Goal: Task Accomplishment & Management: Complete application form

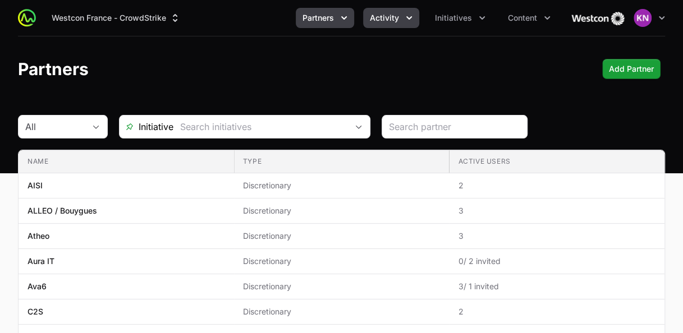
click at [414, 13] on icon "Activity menu" at bounding box center [408, 17] width 11 height 11
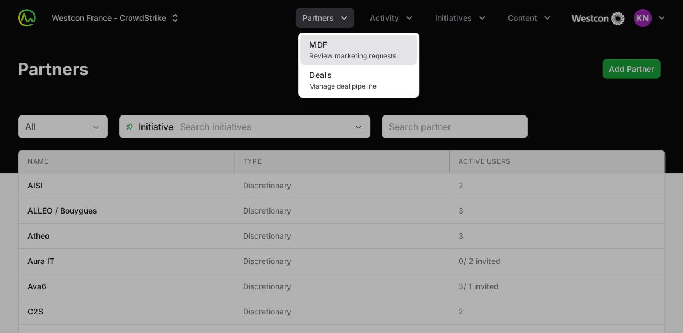
click at [383, 42] on link "MDF Review marketing requests" at bounding box center [358, 50] width 117 height 30
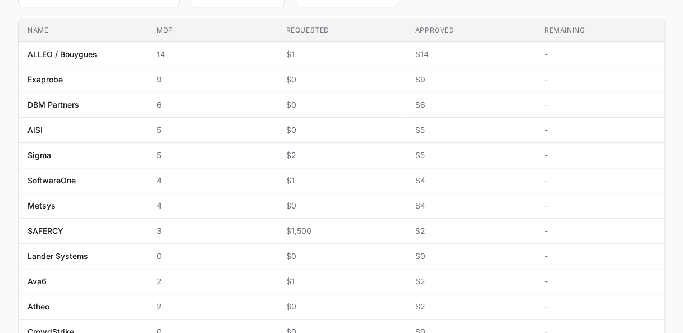
scroll to position [284, 0]
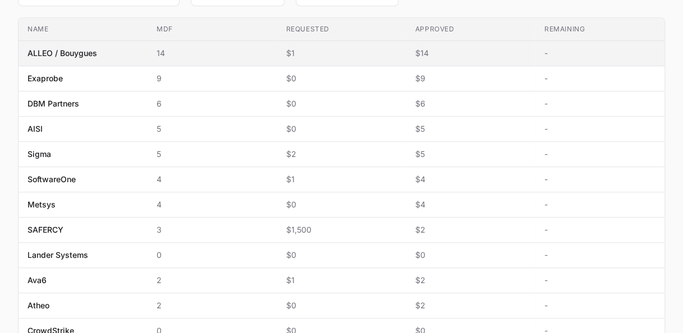
click at [49, 53] on span "ALLEO / Bouygues" at bounding box center [62, 53] width 70 height 11
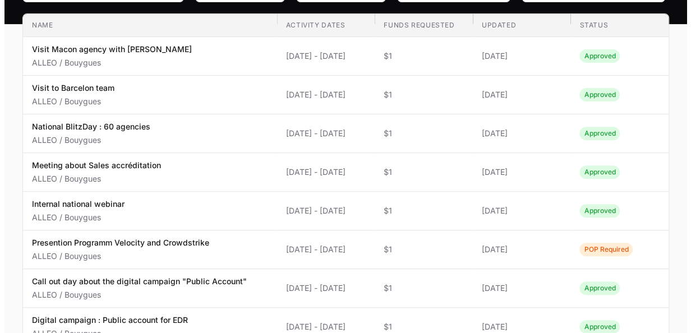
scroll to position [150, 0]
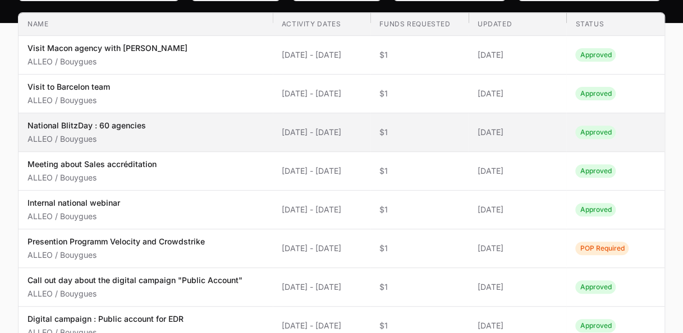
click at [538, 128] on span "[DATE]" at bounding box center [518, 132] width 80 height 11
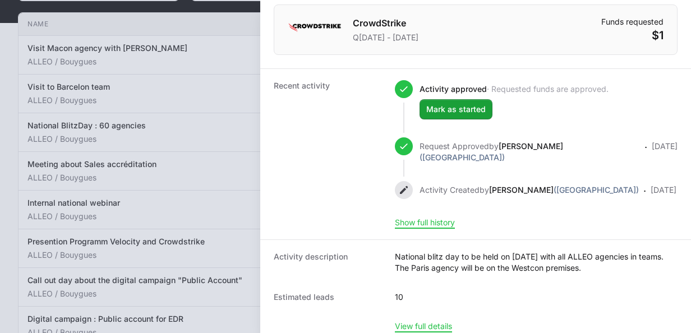
scroll to position [133, 0]
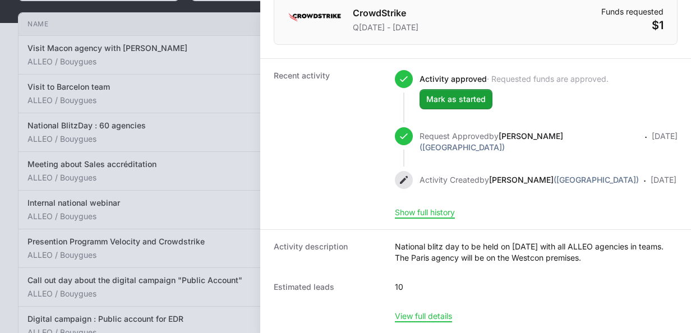
click at [407, 175] on icon "Activity history timeline" at bounding box center [403, 180] width 11 height 11
click at [397, 162] on div "Request Approved by [PERSON_NAME] (Westcon France) · [DATE]" at bounding box center [536, 149] width 283 height 44
click at [407, 175] on icon "Activity history timeline" at bounding box center [403, 180] width 11 height 11
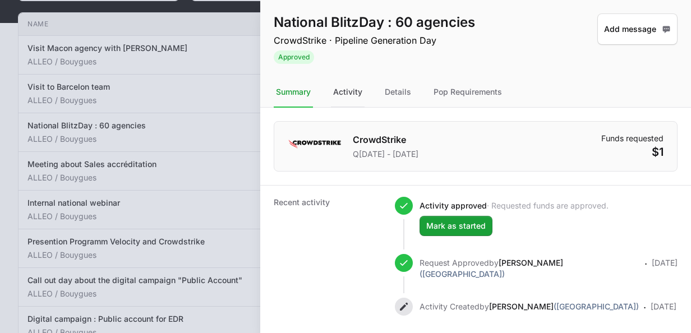
click at [347, 97] on div "Activity" at bounding box center [348, 92] width 34 height 30
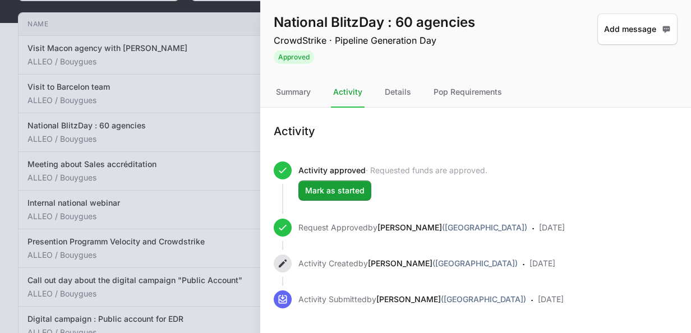
click at [281, 269] on span "Activity history timeline" at bounding box center [283, 264] width 18 height 18
click at [409, 90] on div "Details" at bounding box center [398, 92] width 31 height 30
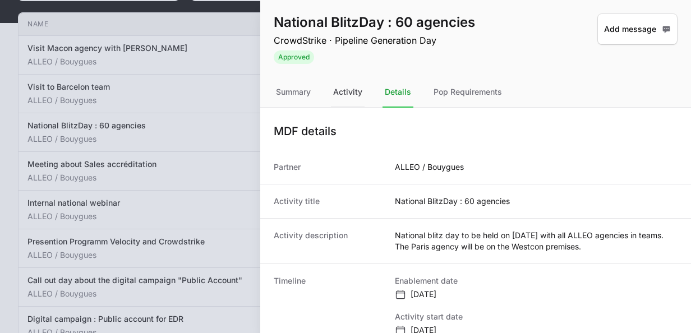
click at [352, 94] on div "Activity" at bounding box center [348, 92] width 34 height 30
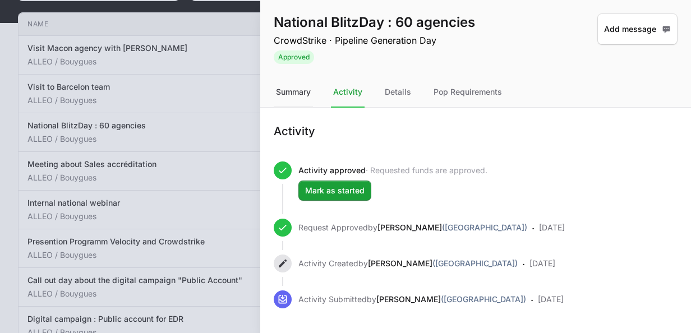
click at [281, 92] on div "Summary" at bounding box center [293, 92] width 39 height 30
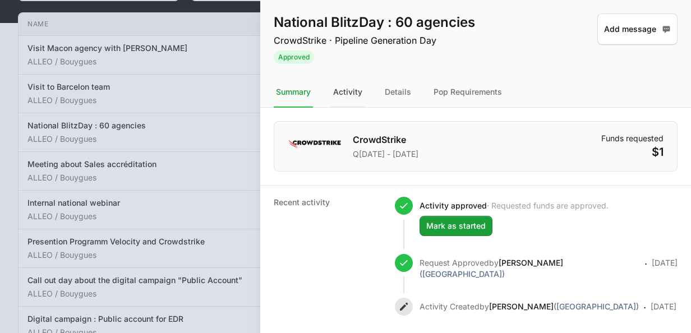
click at [350, 94] on div "Activity" at bounding box center [348, 92] width 34 height 30
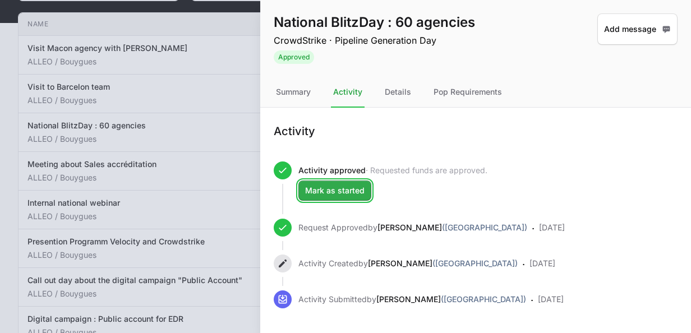
click at [338, 191] on span "Mark as started" at bounding box center [334, 190] width 59 height 13
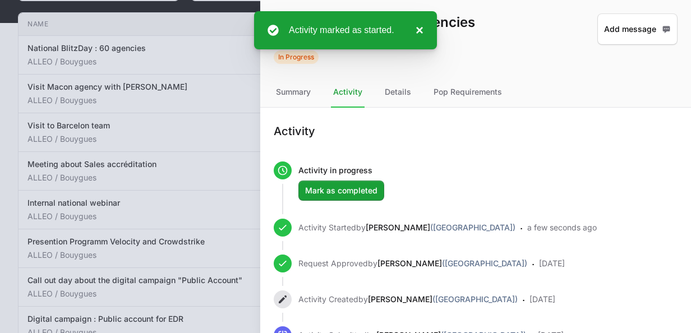
click at [419, 27] on button "×" at bounding box center [416, 30] width 13 height 13
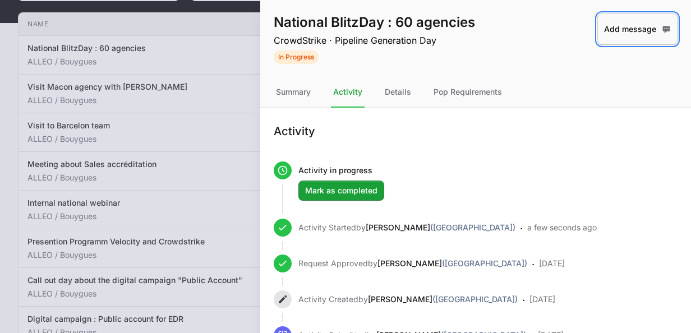
click at [618, 33] on span "Add message" at bounding box center [637, 29] width 67 height 25
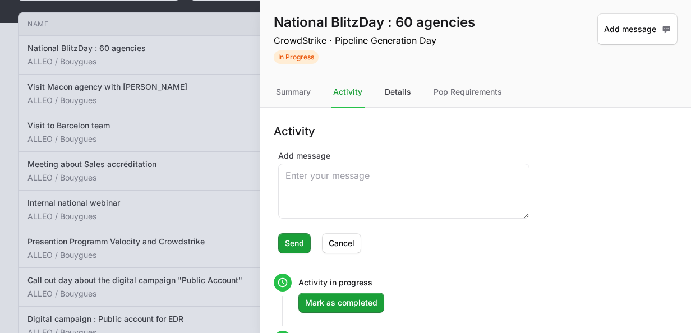
click at [401, 90] on div "Details" at bounding box center [398, 92] width 31 height 30
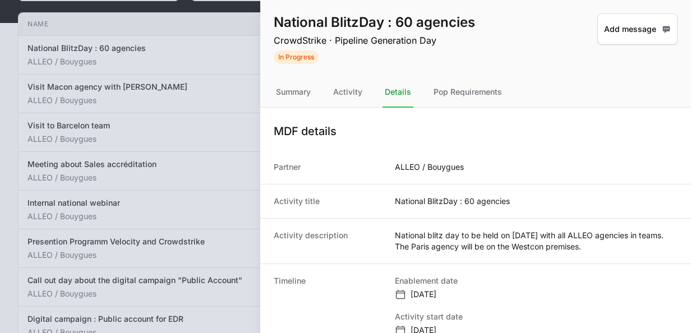
click at [324, 95] on nav "Summary Activity Details Pop Requirements" at bounding box center [475, 92] width 431 height 30
click at [295, 90] on div "Summary" at bounding box center [293, 92] width 39 height 30
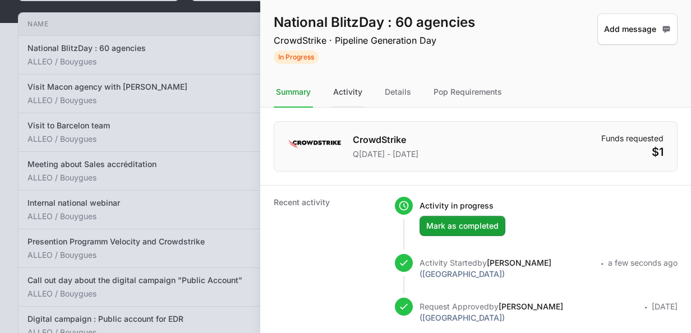
click at [352, 100] on div "Activity" at bounding box center [348, 92] width 34 height 30
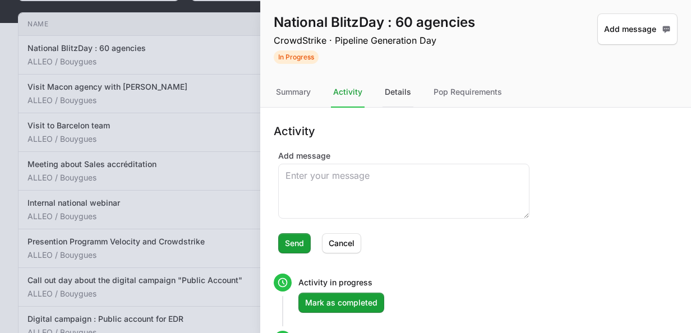
click at [394, 100] on div "Details" at bounding box center [398, 92] width 31 height 30
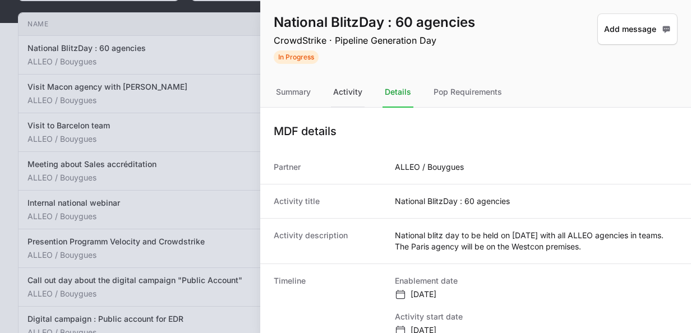
click at [340, 98] on div "Activity" at bounding box center [348, 92] width 34 height 30
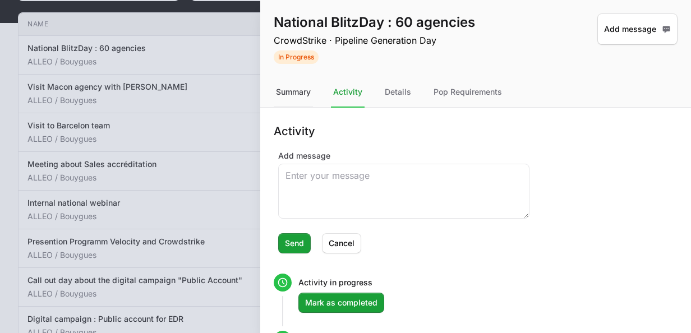
click at [295, 90] on div "Summary" at bounding box center [293, 92] width 39 height 30
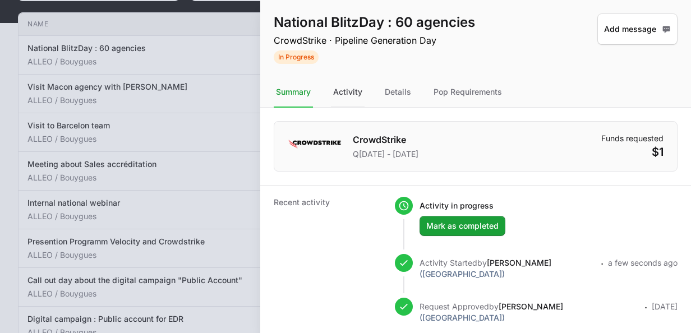
click at [342, 98] on div "Activity" at bounding box center [348, 92] width 34 height 30
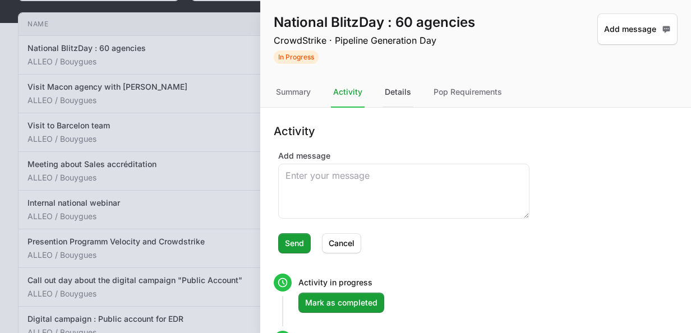
click at [401, 97] on div "Details" at bounding box center [398, 92] width 31 height 30
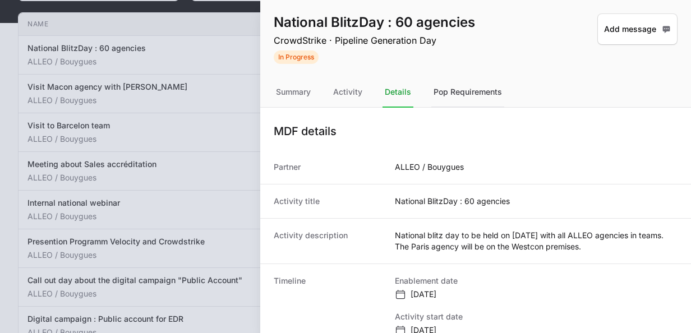
click at [456, 92] on div "Pop Requirements" at bounding box center [467, 92] width 73 height 30
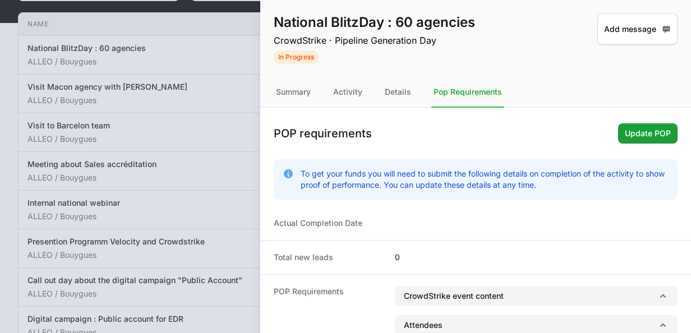
click at [159, 128] on div at bounding box center [345, 166] width 691 height 333
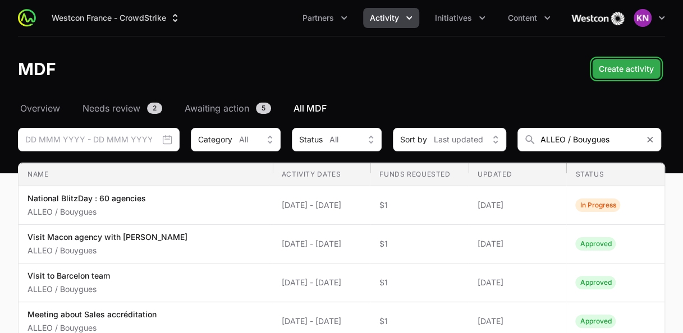
click at [631, 67] on span "Create activity" at bounding box center [626, 68] width 55 height 13
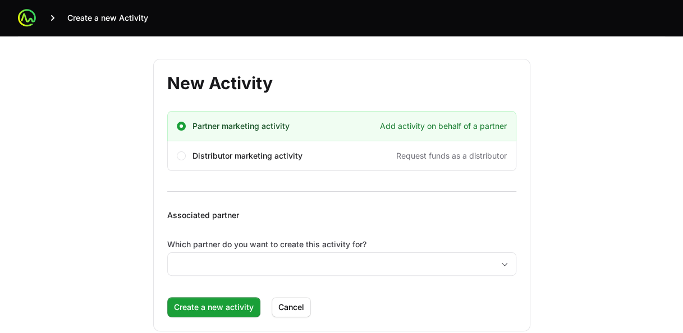
scroll to position [19, 0]
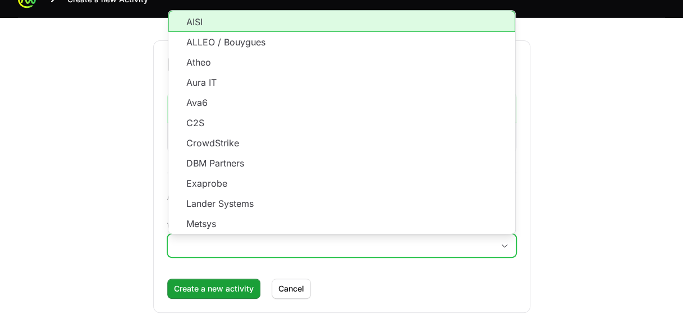
click at [213, 248] on input "Which partner do you want to create this activity for?" at bounding box center [330, 246] width 325 height 22
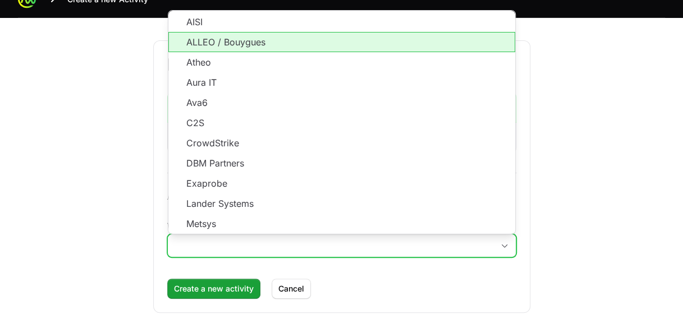
click at [270, 47] on li "ALLEO / Bouygues" at bounding box center [341, 42] width 347 height 20
type input "ALLEO / Bouygues"
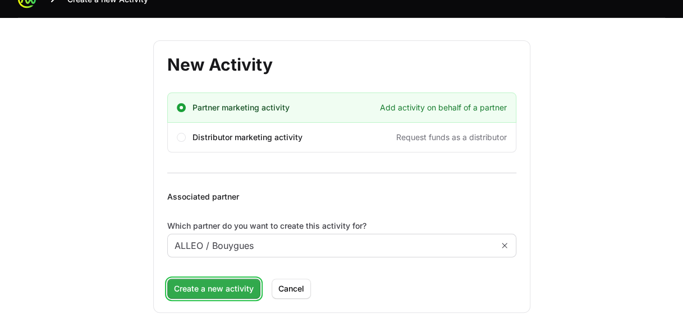
click at [221, 287] on span "Create a new activity" at bounding box center [214, 288] width 80 height 13
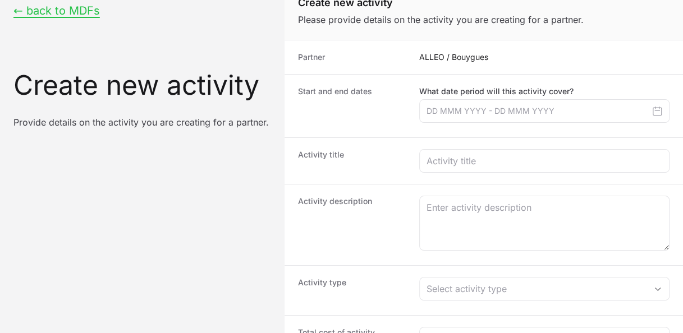
click at [658, 111] on icon "Create activity form" at bounding box center [656, 110] width 11 height 11
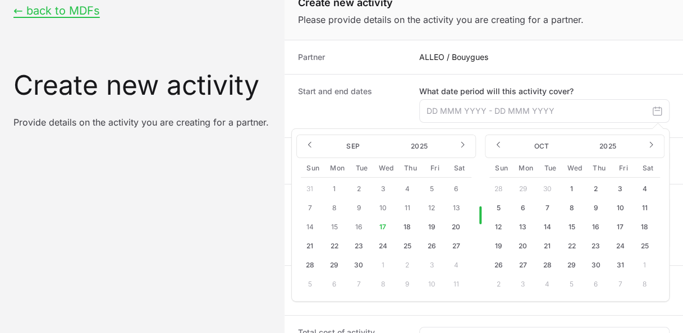
click at [336, 246] on button "22" at bounding box center [334, 246] width 18 height 18
click at [329, 244] on button "22" at bounding box center [334, 246] width 18 height 18
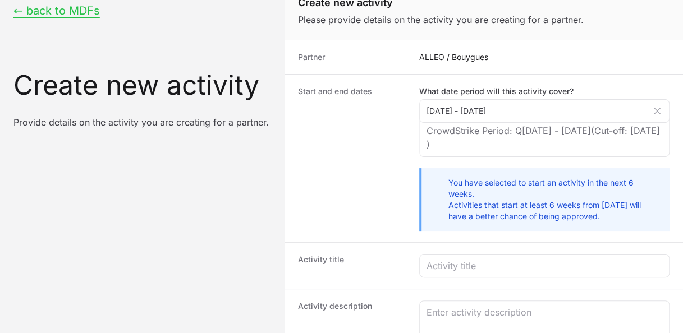
click at [329, 244] on div "Activity title" at bounding box center [483, 265] width 398 height 47
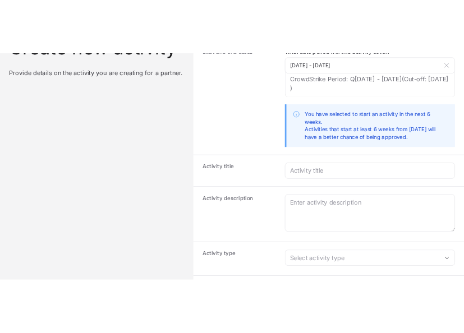
scroll to position [89, 0]
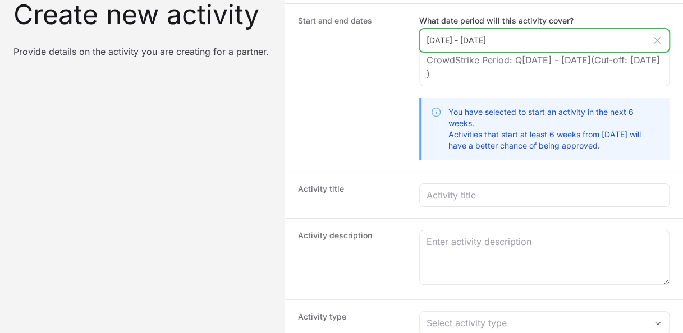
click at [541, 44] on input "[DATE] - [DATE]" at bounding box center [544, 41] width 250 height 24
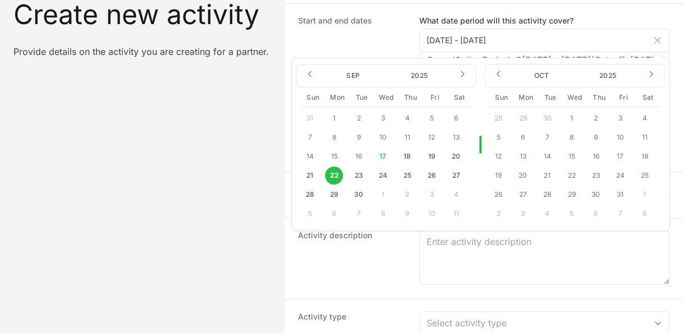
click at [362, 171] on button "23" at bounding box center [359, 176] width 18 height 18
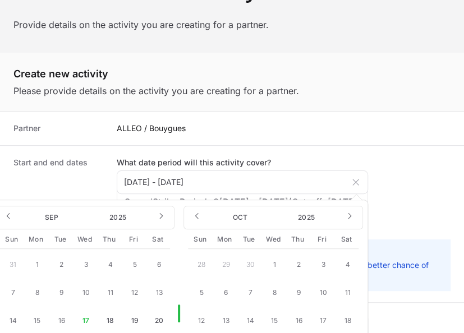
click at [321, 139] on div "Partner ALLEO / Bouygues" at bounding box center [232, 129] width 464 height 34
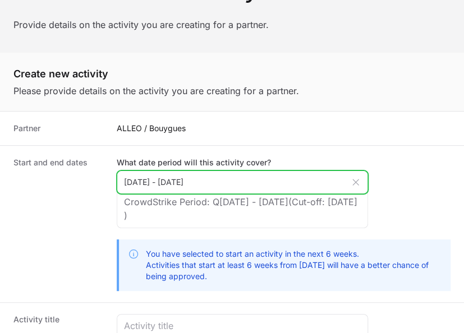
click at [182, 189] on input "[DATE] - [DATE]" at bounding box center [242, 183] width 251 height 24
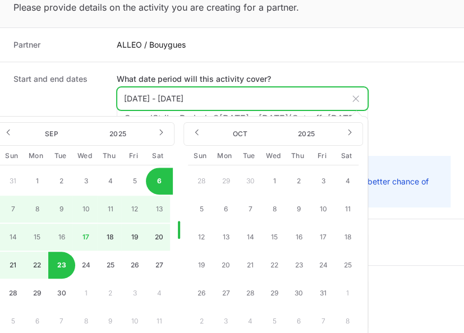
scroll to position [175, 0]
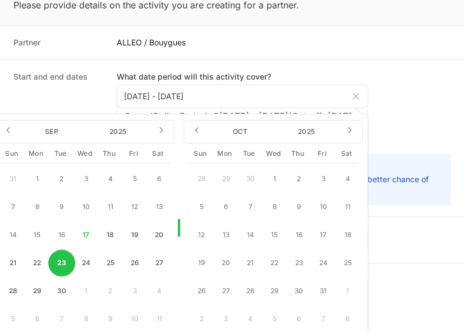
click at [59, 267] on button "23" at bounding box center [61, 263] width 27 height 27
type input "[DATE] - [DATE]"
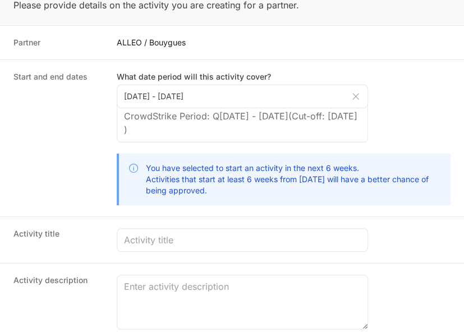
drag, startPoint x: 212, startPoint y: 191, endPoint x: 141, endPoint y: 170, distance: 73.3
click at [141, 170] on div "You have selected to start an activity in the next 6 weeks. Activities that sta…" at bounding box center [285, 180] width 314 height 34
copy p "You have selected to start an activity in the next 6 weeks. Activities that sta…"
click at [43, 141] on dt "Start and end dates" at bounding box center [58, 138] width 90 height 134
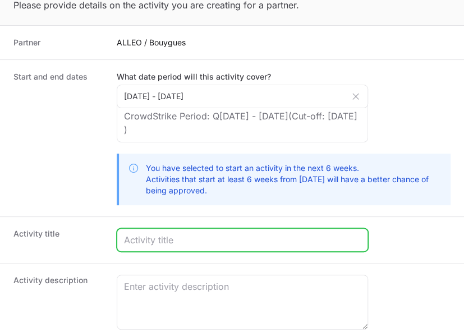
click at [175, 237] on input "Create activity form" at bounding box center [242, 239] width 237 height 13
type input "National blitz Day Alleo"
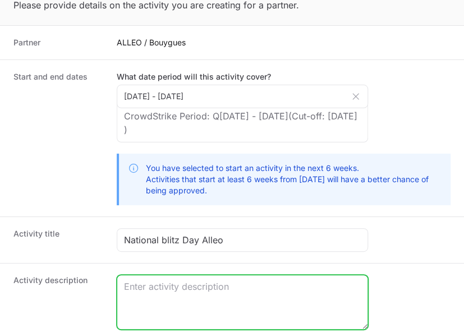
click at [193, 286] on textarea "Create activity form" at bounding box center [242, 303] width 250 height 54
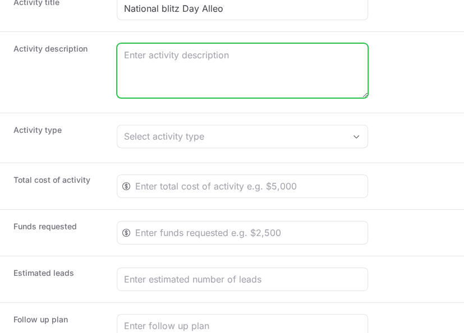
scroll to position [411, 0]
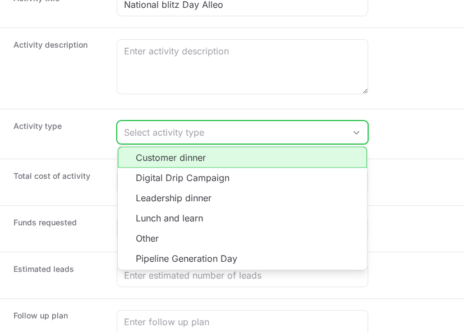
click at [223, 129] on div "Select activity type" at bounding box center [234, 132] width 221 height 13
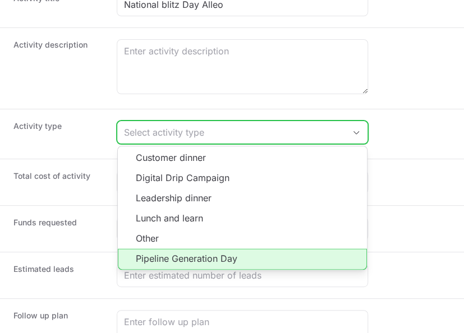
click at [192, 255] on li "Pipeline Generation Day" at bounding box center [242, 259] width 249 height 21
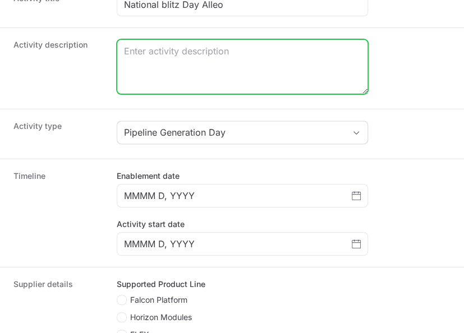
click at [181, 67] on textarea "Create activity form" at bounding box center [242, 67] width 250 height 54
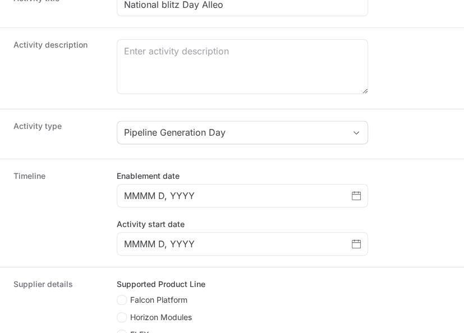
drag, startPoint x: 96, startPoint y: 45, endPoint x: 12, endPoint y: 42, distance: 83.7
click at [12, 42] on div "Activity description" at bounding box center [232, 67] width 464 height 81
copy dt "Activity description"
click at [44, 64] on dt "Activity description" at bounding box center [58, 68] width 90 height 58
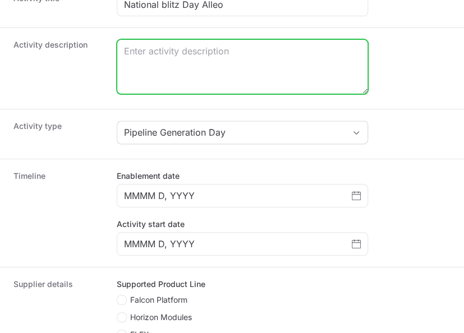
click at [158, 61] on textarea "Create activity form" at bounding box center [242, 67] width 250 height 54
paste textarea "National Blit Day at our [GEOGRAPHIC_DATA] offices for the Paris team. Twenty p…"
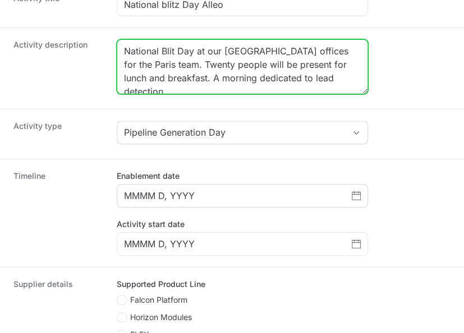
type textarea "National Blit Day at our [GEOGRAPHIC_DATA] offices for the Paris team. Twenty p…"
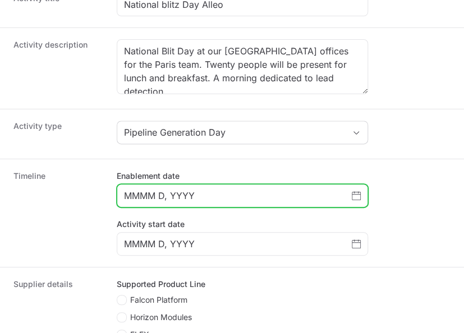
click at [189, 194] on input "MMMM D, YYYY" at bounding box center [238, 195] width 228 height 13
click at [360, 195] on icon "Choose date" at bounding box center [356, 196] width 9 height 8
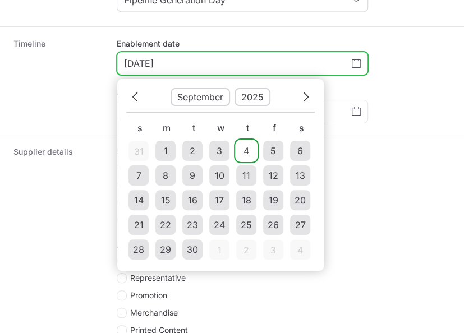
scroll to position [557, 0]
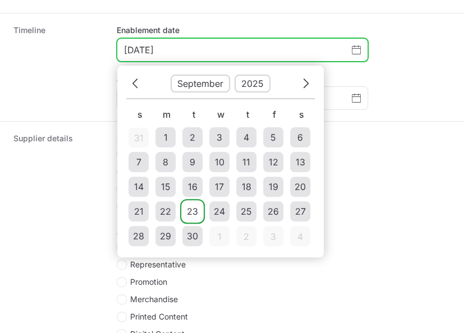
click at [195, 211] on div "23" at bounding box center [192, 211] width 11 height 13
type input "[DATE]"
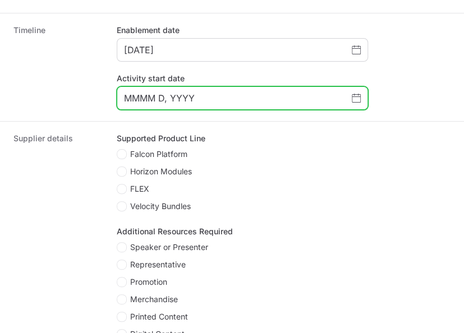
click at [245, 98] on input "MMMM D, YYYY" at bounding box center [238, 97] width 228 height 13
click at [357, 97] on icon "Choose date" at bounding box center [356, 98] width 9 height 9
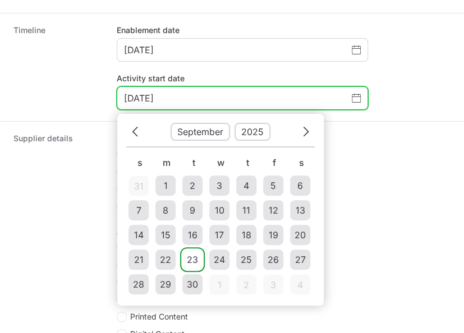
click at [190, 256] on div "23" at bounding box center [192, 259] width 11 height 13
type input "[DATE]"
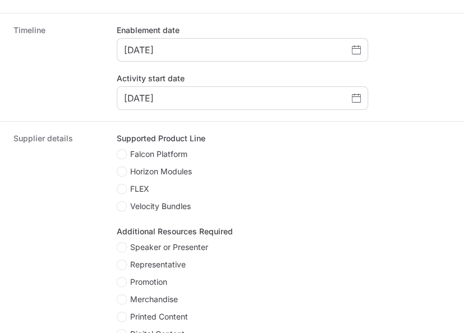
click at [311, 219] on dd "Supported Product Line Falcon Platform Horizon Modules FLEX Velocity Bundles Ad…" at bounding box center [284, 246] width 334 height 227
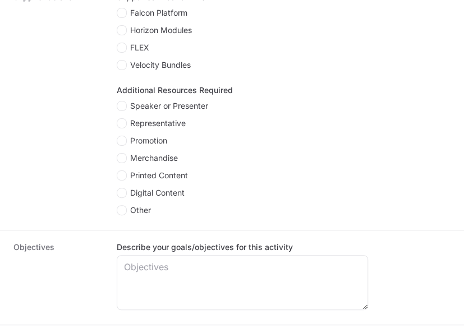
scroll to position [615, 0]
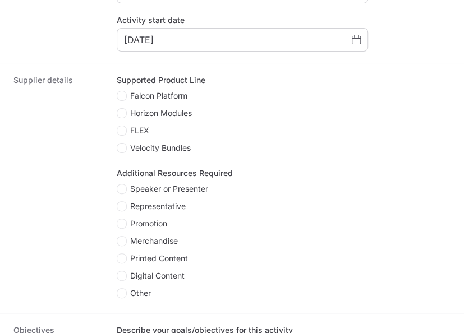
click at [148, 97] on span "Falcon Platform" at bounding box center [158, 95] width 57 height 11
click at [118, 92] on input "Falcon Platform" at bounding box center [117, 91] width 1 height 1
checkbox input "true"
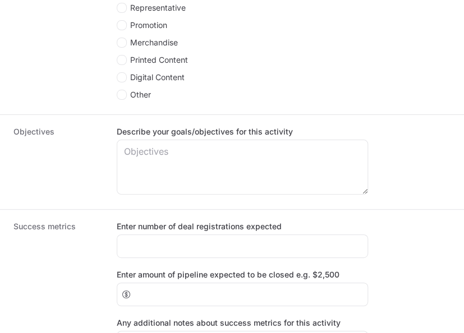
scroll to position [821, 0]
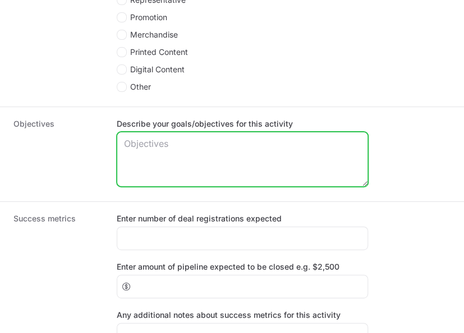
click at [198, 167] on textarea "Describe your goals/objectives for this activity" at bounding box center [242, 159] width 250 height 54
type textarea "D"
type textarea "detect new lead, new prospect"
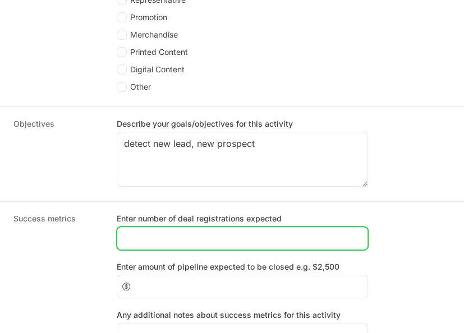
click at [147, 242] on input "Enter number of deal registrations expected" at bounding box center [242, 238] width 237 height 13
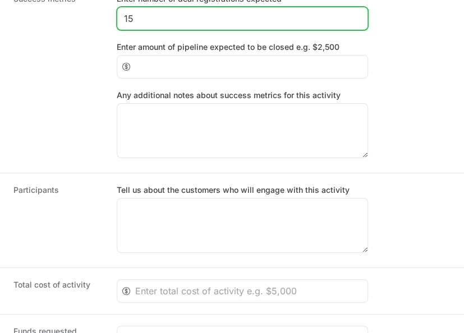
scroll to position [1049, 0]
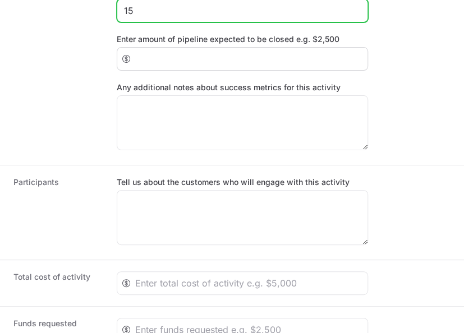
type input "15"
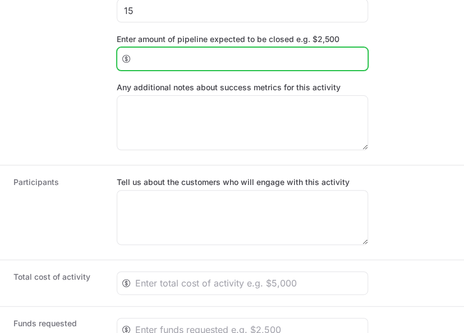
click at [204, 59] on input "Enter amount of pipeline expected to be closed e.g. $2,500" at bounding box center [248, 58] width 226 height 13
type input "1"
type input "50000"
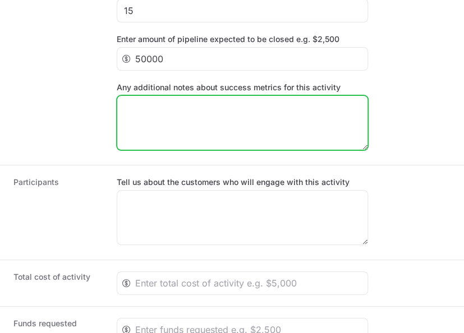
click at [217, 118] on textarea "Any additional notes about success metrics for this activity" at bounding box center [242, 123] width 250 height 54
paste textarea "This partner traveled to [GEOGRAPHIC_DATA], participated in several boot camps,…"
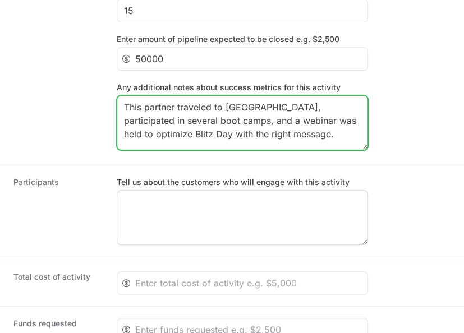
type textarea "This partner traveled to [GEOGRAPHIC_DATA], participated in several boot camps,…"
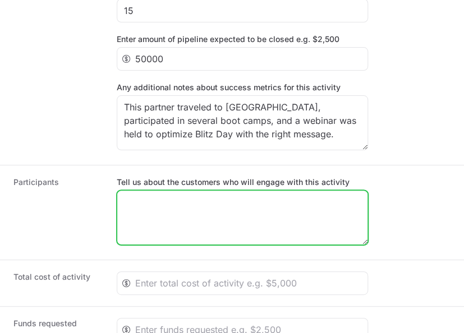
click at [207, 222] on textarea "Tell us about the customers who will engage with this activity" at bounding box center [242, 218] width 250 height 54
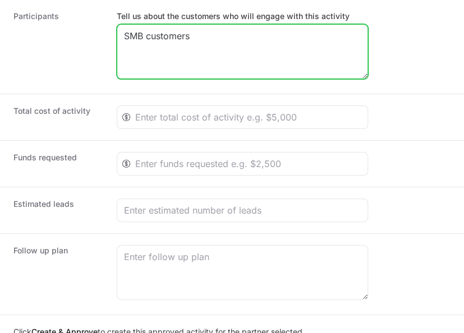
scroll to position [1220, 0]
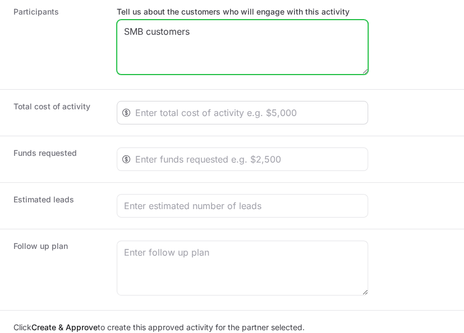
type textarea "SMB customers"
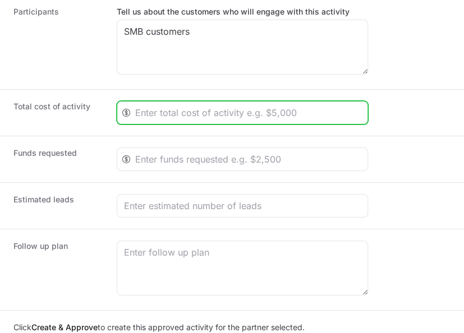
click at [189, 107] on input "Create activity form" at bounding box center [248, 112] width 226 height 13
type input "1500"
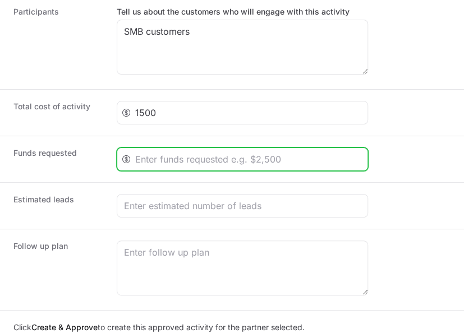
click at [171, 155] on input "Create activity form" at bounding box center [248, 159] width 226 height 13
type input "1500"
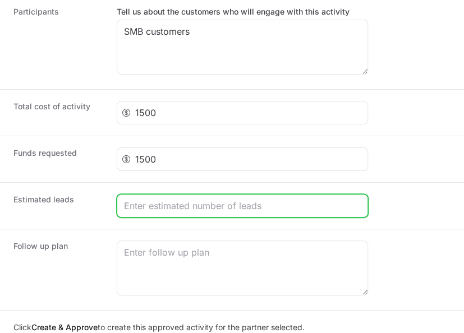
click at [178, 209] on input "Create activity form" at bounding box center [242, 205] width 237 height 13
type input "15"
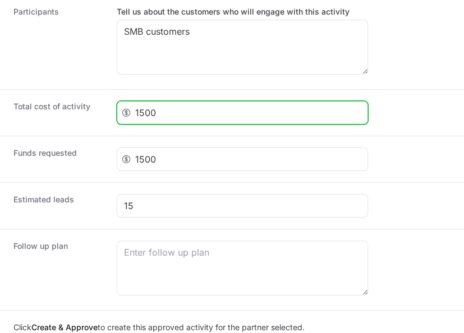
click at [210, 112] on input "1500" at bounding box center [248, 112] width 226 height 13
type input "1"
type input "2000"
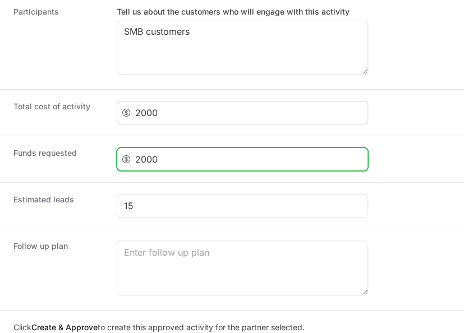
type input "2000"
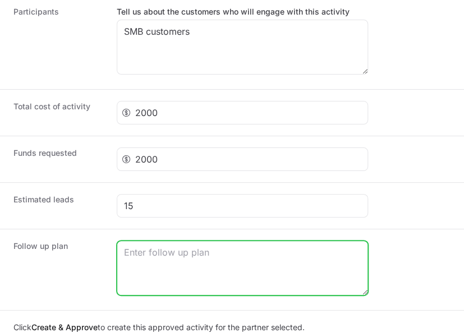
click at [250, 253] on textarea "Create activity form" at bounding box center [242, 268] width 250 height 54
type textarea "M"
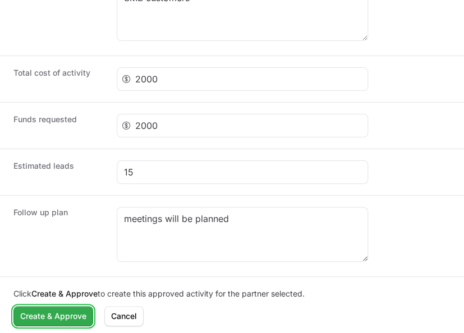
click at [37, 318] on span "Create & Approve" at bounding box center [53, 316] width 66 height 13
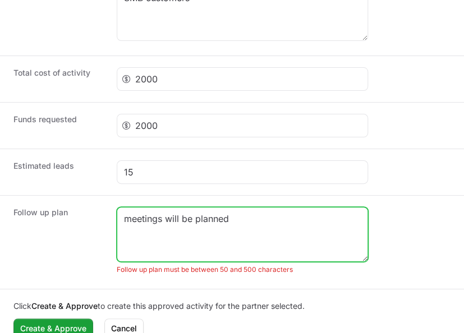
click at [237, 211] on textarea "meetings will be planned" at bounding box center [242, 235] width 250 height 54
drag, startPoint x: 330, startPoint y: 226, endPoint x: 67, endPoint y: 228, distance: 263.7
click at [67, 228] on div "Follow up plan meetings will be planned and Alleo dasboard Follow up plan must …" at bounding box center [232, 242] width 464 height 94
paste textarea "alleo will share with us feedback from its CRM on the number of calls made and …"
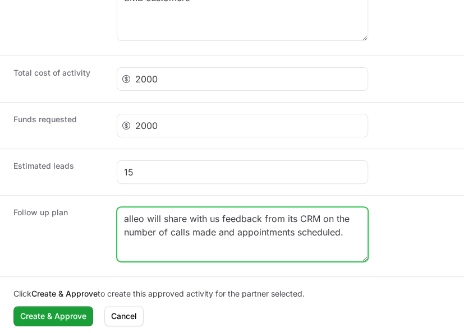
click at [121, 210] on textarea "alleo will share with us feedback from its CRM on the number of calls made and …" at bounding box center [242, 235] width 250 height 54
type textarea "Alleo will share with us feedback from its CRM on the number of calls made and …"
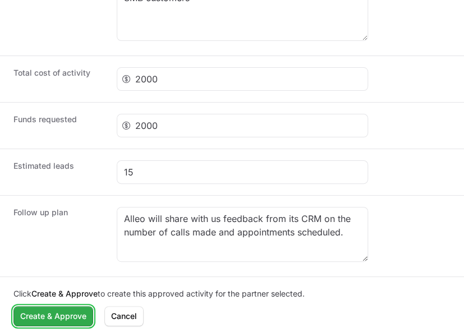
click at [74, 321] on button "Create & Approve Create & Approve" at bounding box center [53, 316] width 80 height 20
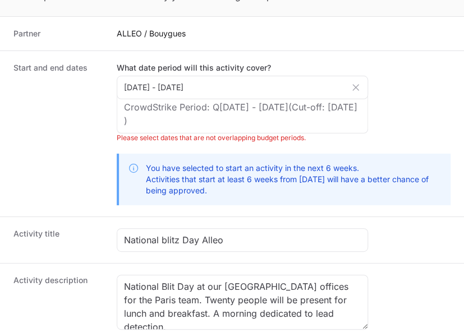
scroll to position [181, 0]
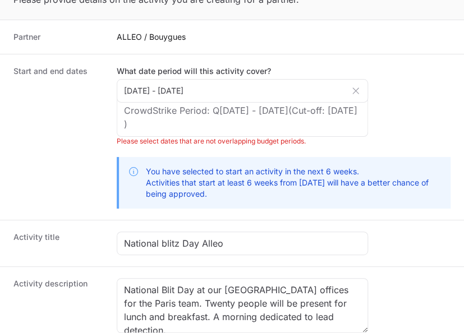
click at [286, 119] on div "CrowdStrike Period: Q[DATE] - [DATE] (Cut-off: [DATE] )" at bounding box center [242, 117] width 251 height 39
click at [356, 91] on icon "Create activity form" at bounding box center [356, 91] width 6 height 6
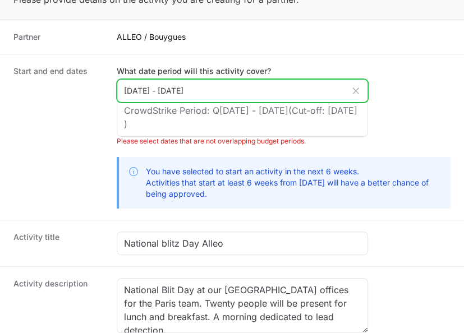
click at [356, 91] on input "[DATE] - [DATE]" at bounding box center [242, 91] width 251 height 24
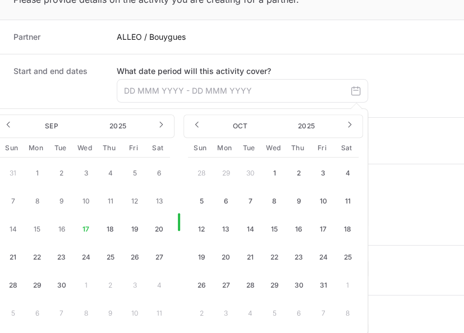
click at [84, 229] on button "17" at bounding box center [85, 229] width 27 height 27
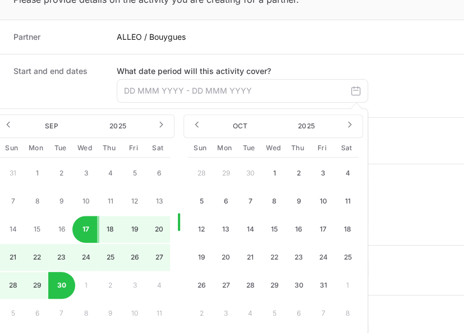
click at [61, 287] on button "30" at bounding box center [61, 285] width 27 height 27
type input "[DATE] - [DATE]"
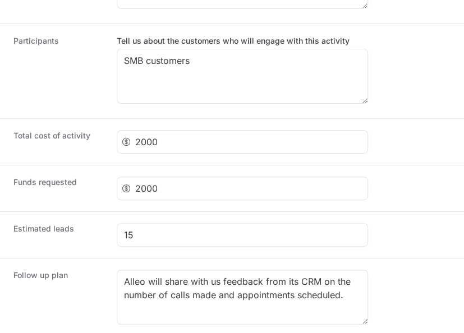
scroll to position [1254, 0]
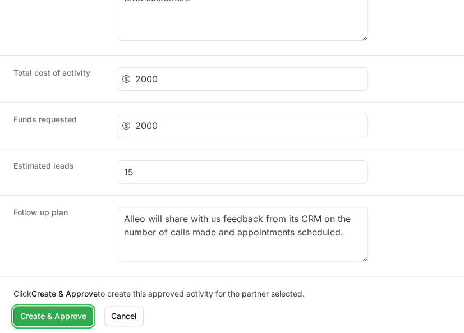
click at [46, 315] on span "Create & Approve" at bounding box center [53, 316] width 66 height 13
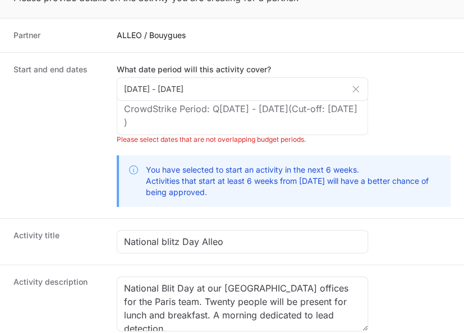
scroll to position [146, 0]
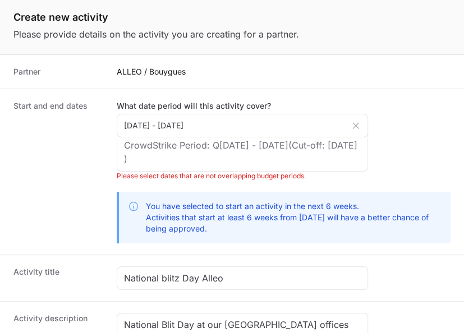
click at [356, 127] on icon "Create activity form" at bounding box center [355, 125] width 11 height 11
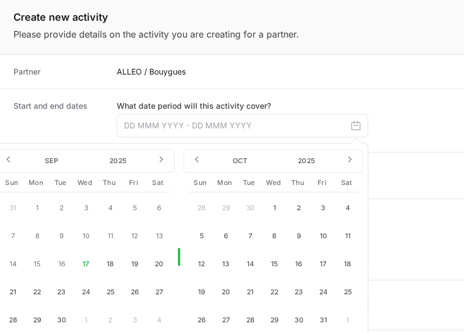
click at [84, 264] on button "17" at bounding box center [85, 264] width 27 height 27
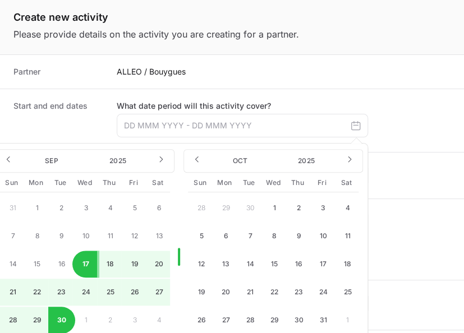
click at [61, 320] on button "30" at bounding box center [61, 320] width 27 height 27
type input "[DATE] - [DATE]"
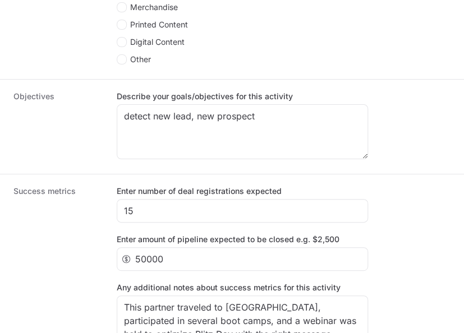
scroll to position [1254, 0]
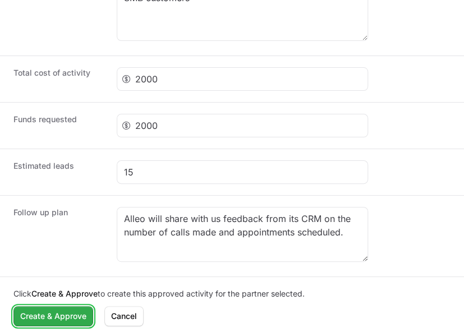
click at [71, 314] on span "Create & Approve" at bounding box center [53, 316] width 66 height 13
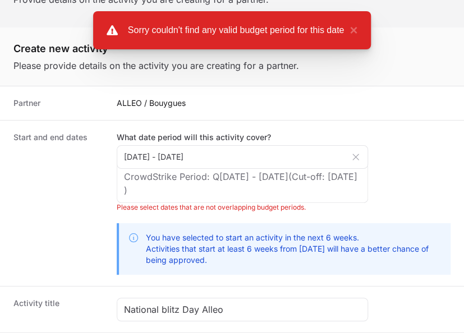
scroll to position [117, 0]
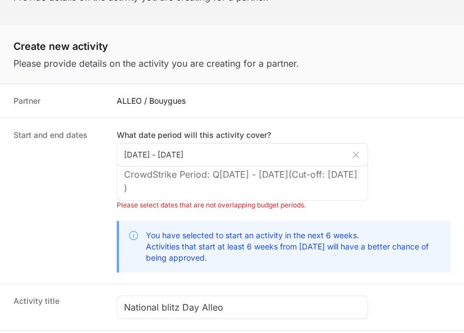
click at [352, 155] on icon "Create activity form" at bounding box center [355, 154] width 11 height 11
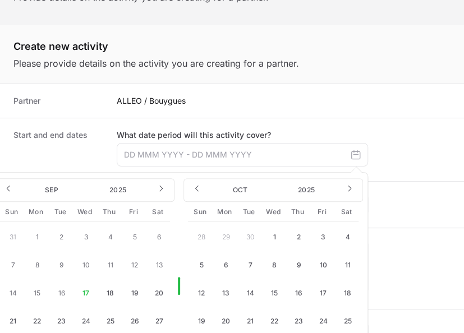
click at [83, 293] on button "17" at bounding box center [85, 293] width 27 height 27
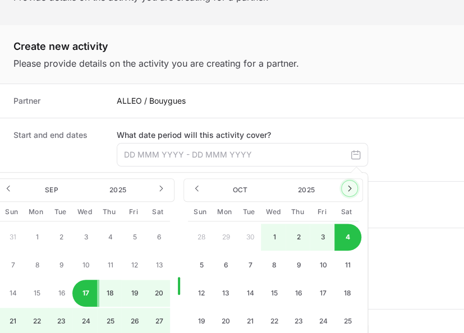
click at [352, 192] on icon "Create activity form" at bounding box center [349, 188] width 9 height 9
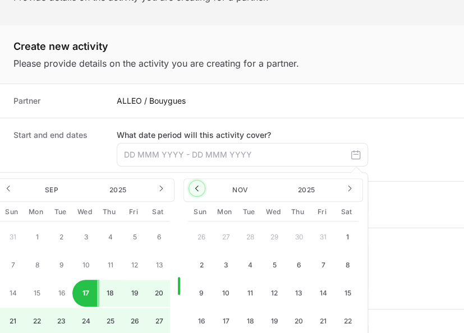
click at [195, 193] on button "Create activity form" at bounding box center [197, 188] width 17 height 17
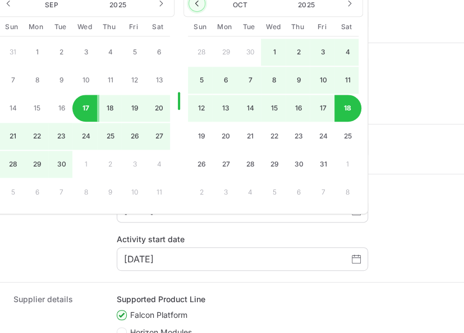
scroll to position [299, 0]
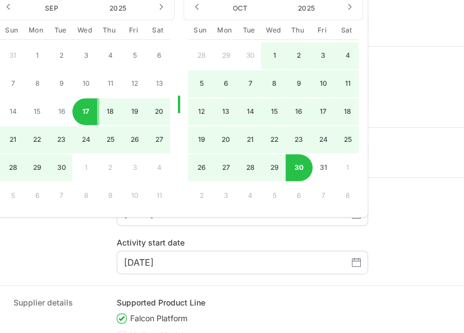
click at [297, 167] on button "30" at bounding box center [299, 167] width 27 height 27
type input "[DATE] - [DATE]"
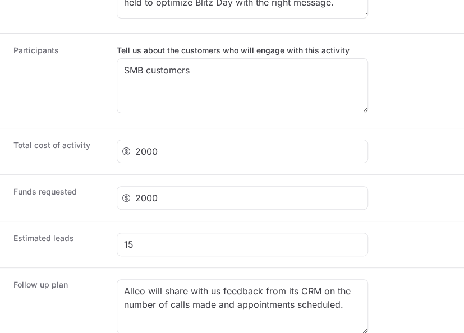
scroll to position [1254, 0]
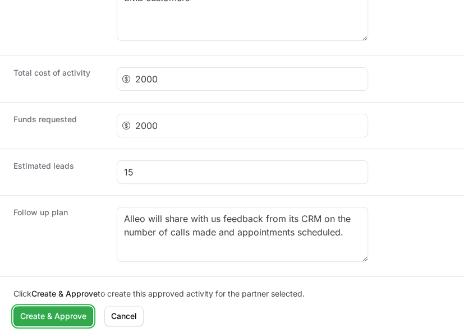
click at [48, 316] on span "Create & Approve" at bounding box center [53, 316] width 66 height 13
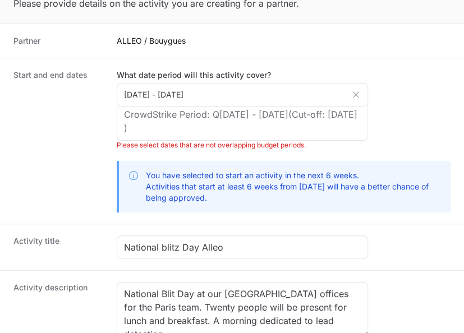
scroll to position [175, 0]
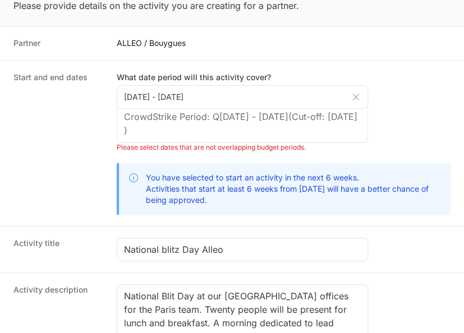
click at [351, 98] on icon "Create activity form" at bounding box center [355, 96] width 11 height 11
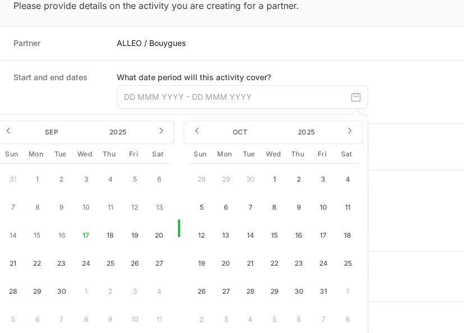
click at [112, 235] on button "18" at bounding box center [110, 235] width 27 height 27
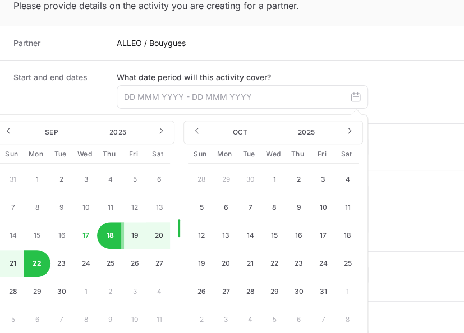
click at [34, 263] on button "22" at bounding box center [37, 263] width 27 height 27
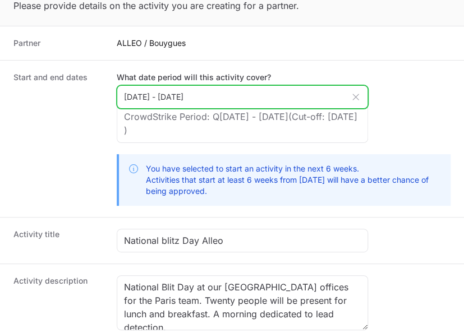
click at [233, 91] on input "[DATE] - [DATE]" at bounding box center [242, 97] width 251 height 24
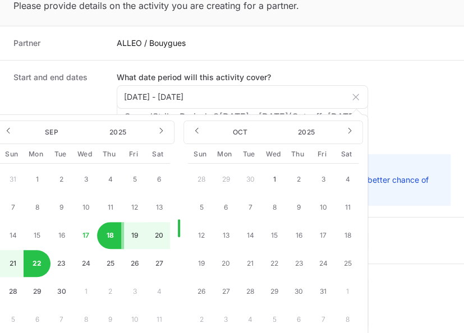
click at [38, 262] on button "22" at bounding box center [37, 263] width 27 height 27
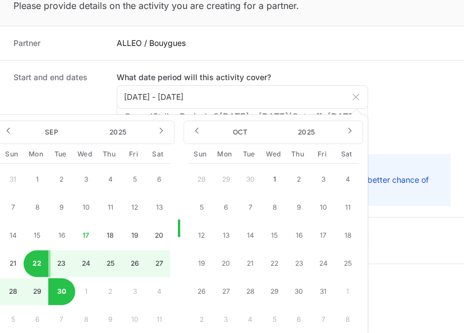
click at [59, 293] on button "30" at bounding box center [61, 291] width 27 height 27
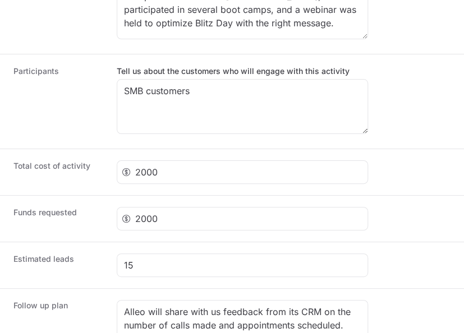
scroll to position [1254, 0]
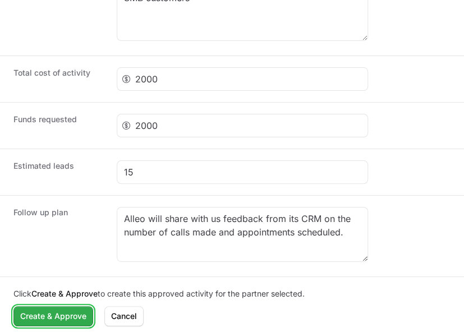
click at [43, 314] on span "Create & Approve" at bounding box center [53, 316] width 66 height 13
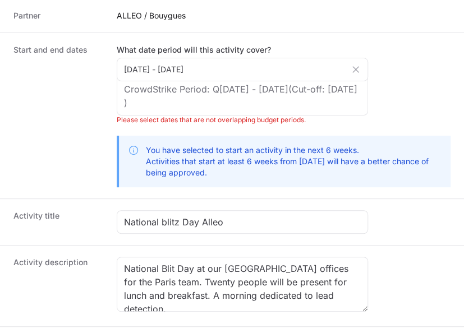
scroll to position [184, 0]
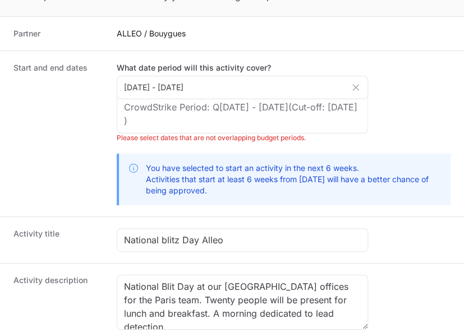
drag, startPoint x: 279, startPoint y: 134, endPoint x: 115, endPoint y: 136, distance: 163.9
click at [115, 136] on div "Start and end dates What date period will this activity cover? [DATE] - [DATE] …" at bounding box center [232, 134] width 464 height 166
copy li "Please select dates that are not overlapping budget periods."
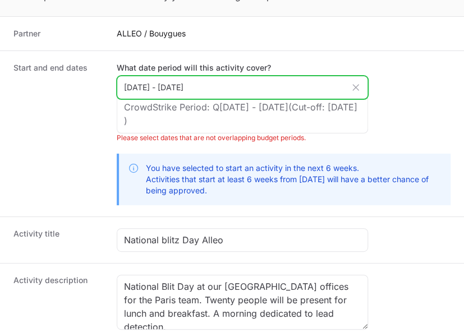
click at [250, 90] on input "[DATE] - [DATE]" at bounding box center [242, 88] width 251 height 24
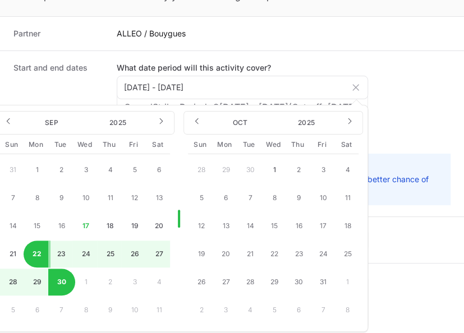
click at [84, 224] on button "17" at bounding box center [85, 226] width 27 height 27
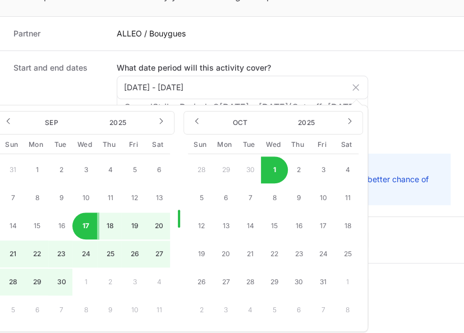
drag, startPoint x: 58, startPoint y: 281, endPoint x: 86, endPoint y: 286, distance: 29.1
click at [86, 286] on div "31 1 2 3 4 5 6 7 8 9 10 11 12 13 14 15 16 17 18 19 20 21 22 23 24 25 26 27 28 2…" at bounding box center [84, 240] width 171 height 167
click at [61, 281] on button "30" at bounding box center [61, 282] width 27 height 27
type input "[DATE] - [DATE]"
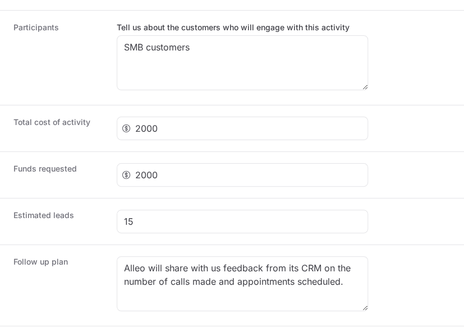
scroll to position [1254, 0]
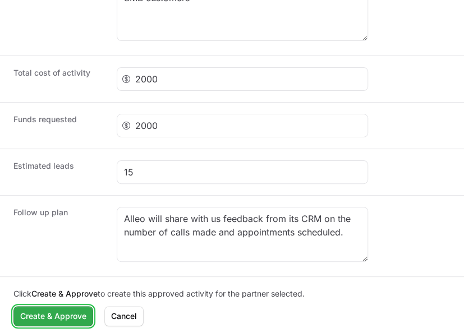
click at [63, 313] on span "Create & Approve" at bounding box center [53, 316] width 66 height 13
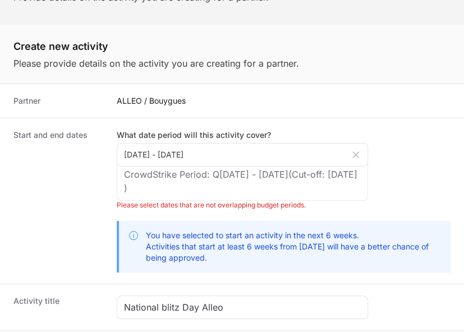
scroll to position [124, 0]
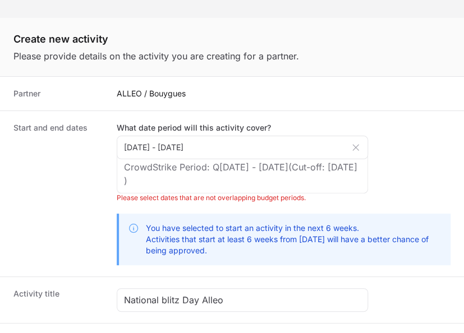
click at [149, 229] on p "You have selected to start an activity in the next 6 weeks. Activities that sta…" at bounding box center [294, 240] width 296 height 34
click at [129, 225] on icon "Create activity form" at bounding box center [133, 228] width 11 height 11
click at [130, 225] on icon "Create activity form" at bounding box center [134, 228] width 8 height 8
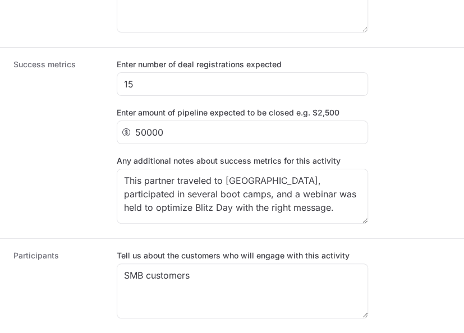
scroll to position [983, 0]
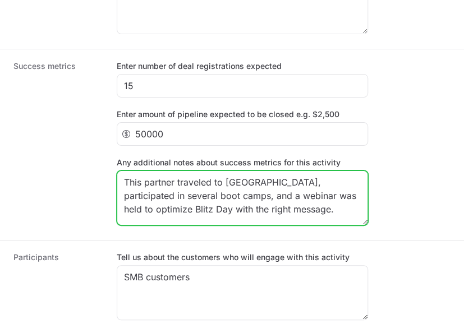
drag, startPoint x: 297, startPoint y: 217, endPoint x: 93, endPoint y: 182, distance: 207.2
click at [93, 182] on div "Success metrics Enter number of deal registrations expected 15 Enter amount of …" at bounding box center [232, 144] width 464 height 191
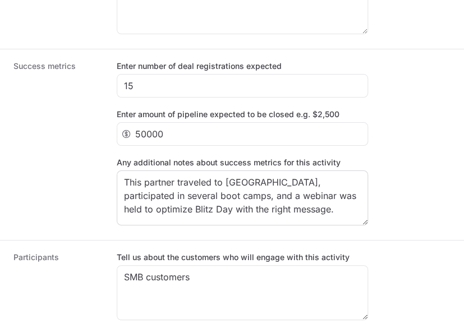
drag, startPoint x: 118, startPoint y: 161, endPoint x: 362, endPoint y: 170, distance: 243.7
click at [362, 170] on div "Any additional notes about success metrics for this activity This partner trave…" at bounding box center [242, 191] width 251 height 68
copy label "Any additional notes about success metrics for this activity"
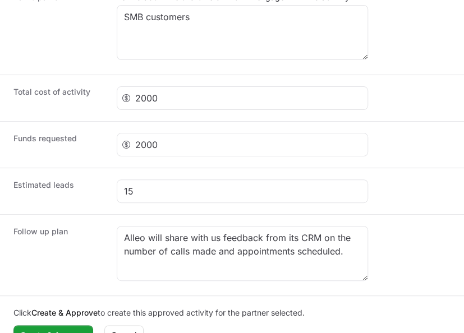
scroll to position [1263, 0]
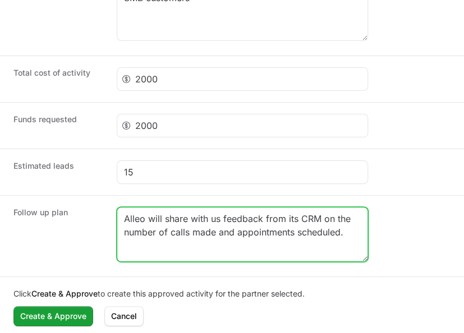
drag, startPoint x: 344, startPoint y: 235, endPoint x: 113, endPoint y: 217, distance: 231.3
click at [113, 217] on div "Follow up plan Alleo will share with us feedback from its CRM on the number of …" at bounding box center [232, 235] width 464 height 81
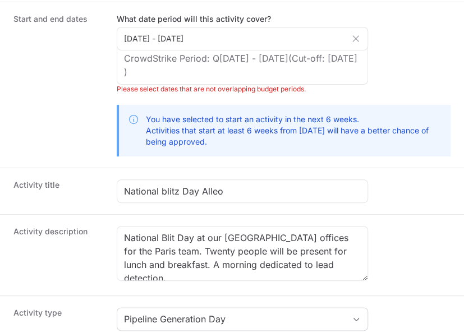
scroll to position [237, 0]
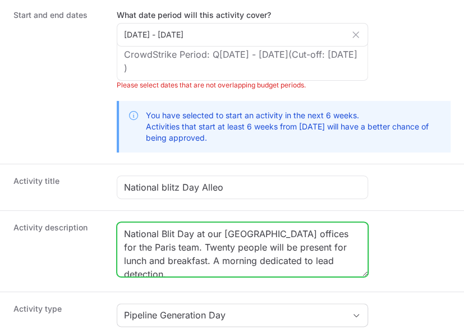
drag, startPoint x: 288, startPoint y: 260, endPoint x: 94, endPoint y: 220, distance: 198.9
click at [94, 220] on div "Activity description National Blit Day at our [GEOGRAPHIC_DATA] offices for the…" at bounding box center [232, 250] width 464 height 81
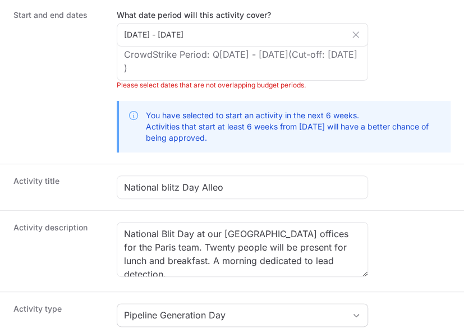
drag, startPoint x: 87, startPoint y: 226, endPoint x: -2, endPoint y: 227, distance: 89.2
copy dt "Activity description"
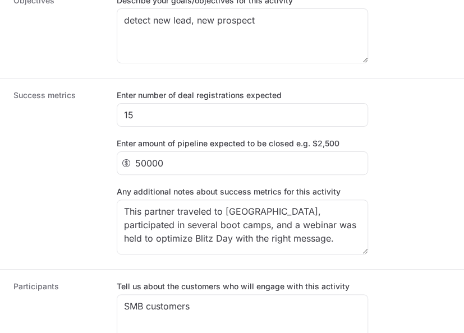
scroll to position [956, 0]
